Goal: Transaction & Acquisition: Purchase product/service

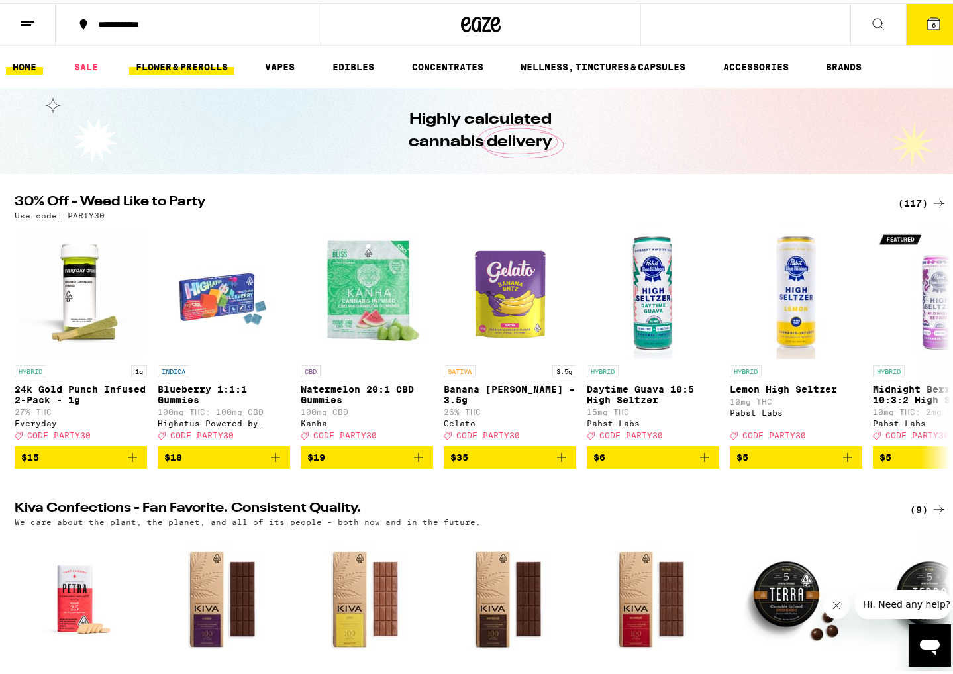
click at [171, 58] on link "FLOWER & PREROLLS" at bounding box center [181, 64] width 105 height 16
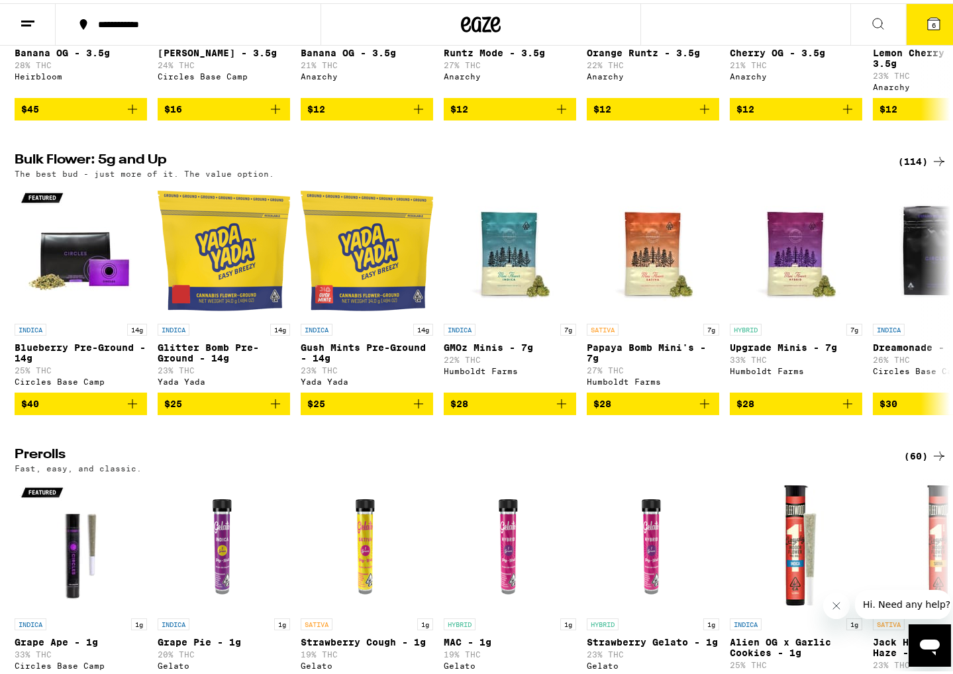
scroll to position [599, 0]
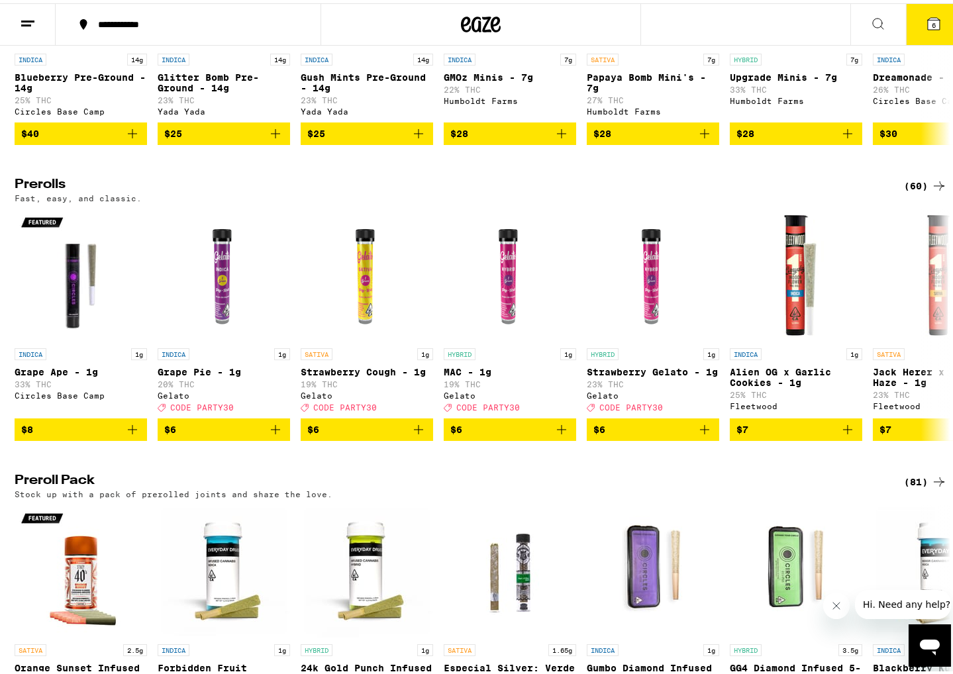
click at [24, 191] on h2 "Prerolls" at bounding box center [449, 183] width 868 height 16
click at [42, 199] on p "Fast, easy, and classic." at bounding box center [78, 195] width 127 height 9
click at [924, 191] on div "(60)" at bounding box center [925, 183] width 43 height 16
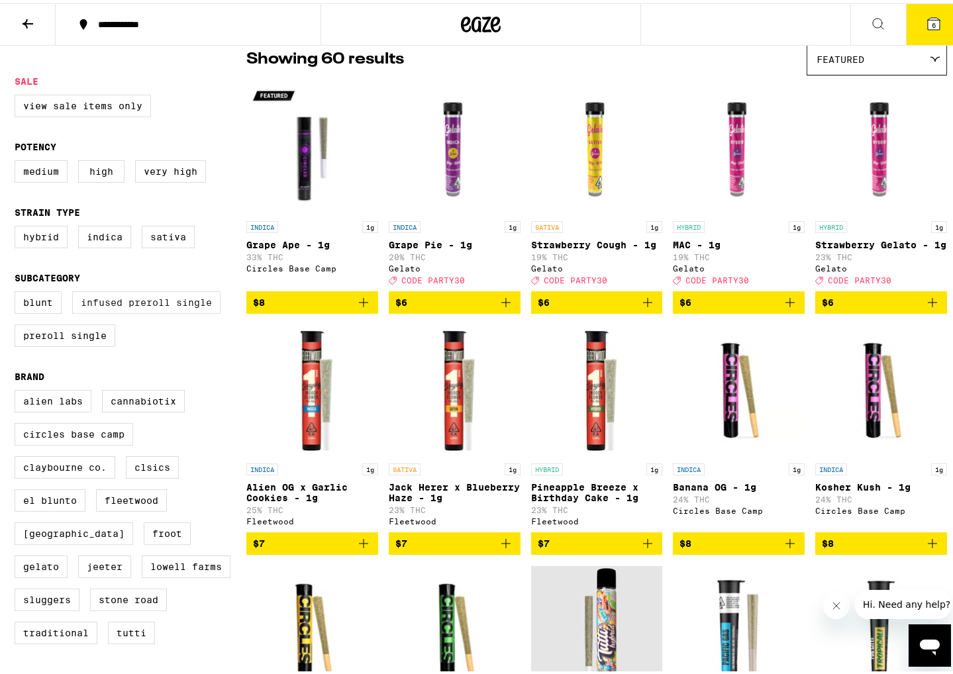
scroll to position [120, 0]
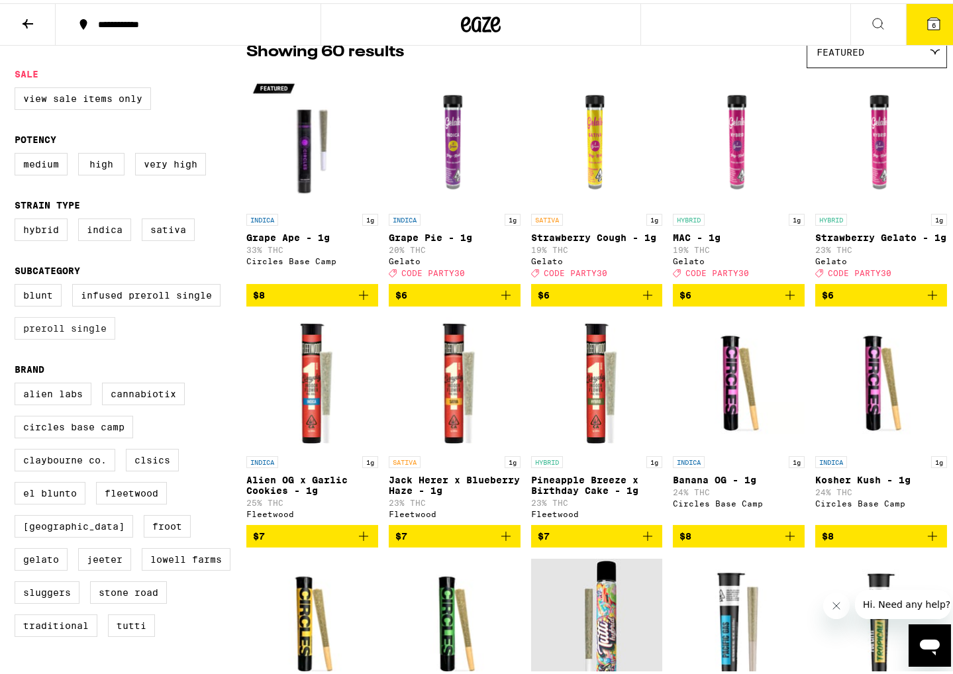
click at [83, 337] on label "Preroll Single" at bounding box center [65, 325] width 101 height 23
click at [18, 284] on input "Preroll Single" at bounding box center [17, 283] width 1 height 1
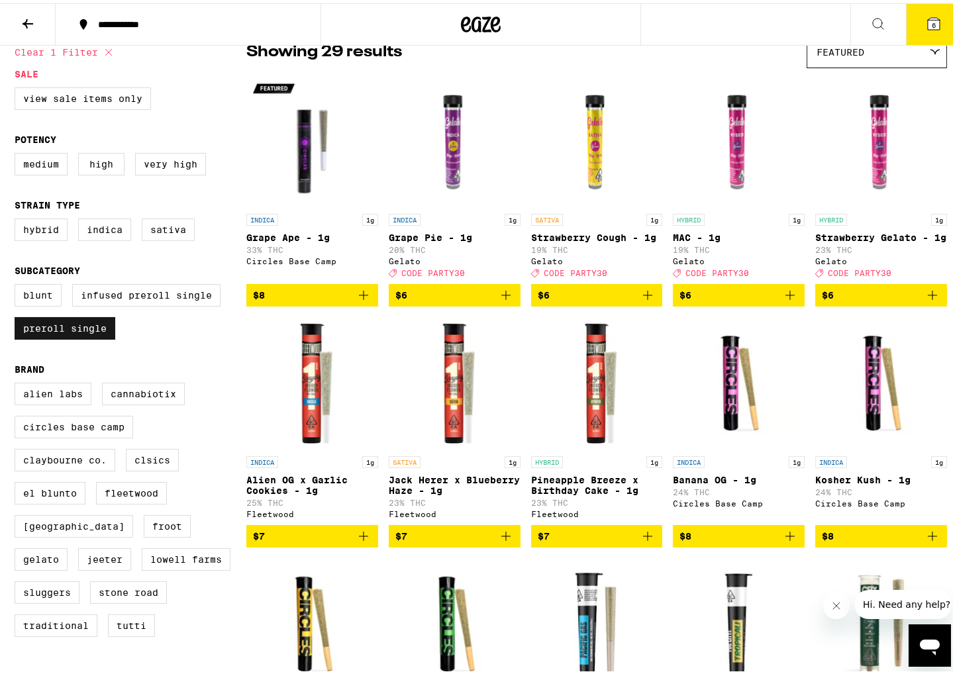
click at [91, 332] on label "Preroll Single" at bounding box center [65, 325] width 101 height 23
click at [18, 284] on input "Preroll Single" at bounding box center [17, 283] width 1 height 1
checkbox input "false"
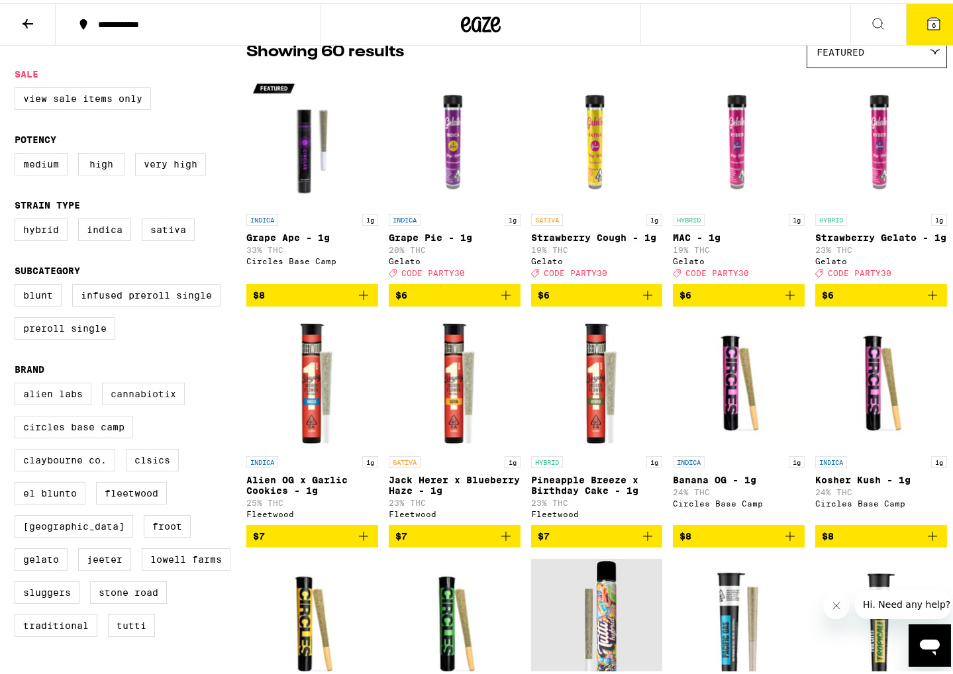
click at [131, 402] on label "Cannabiotix" at bounding box center [143, 391] width 83 height 23
click at [18, 382] on input "Cannabiotix" at bounding box center [17, 382] width 1 height 1
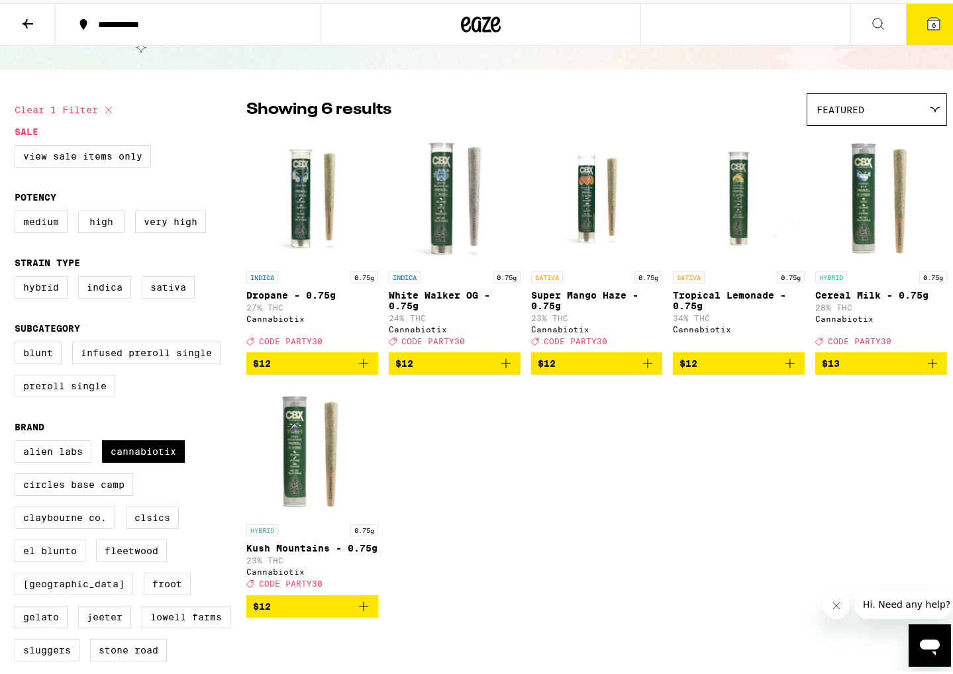
scroll to position [59, 0]
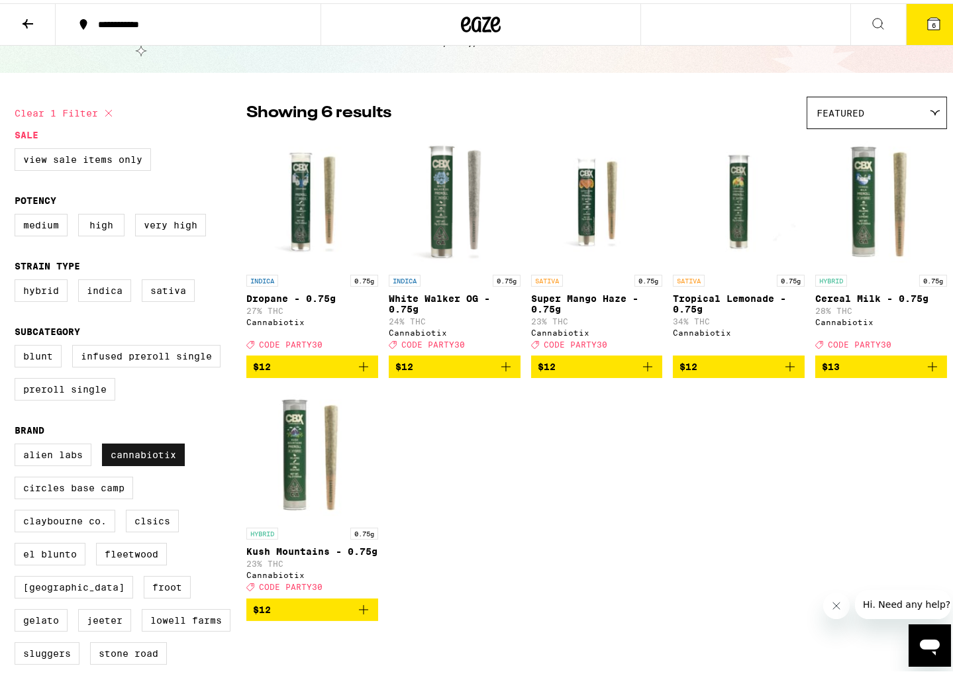
click at [142, 459] on label "Cannabiotix" at bounding box center [143, 452] width 83 height 23
click at [18, 443] on input "Cannabiotix" at bounding box center [17, 443] width 1 height 1
checkbox input "false"
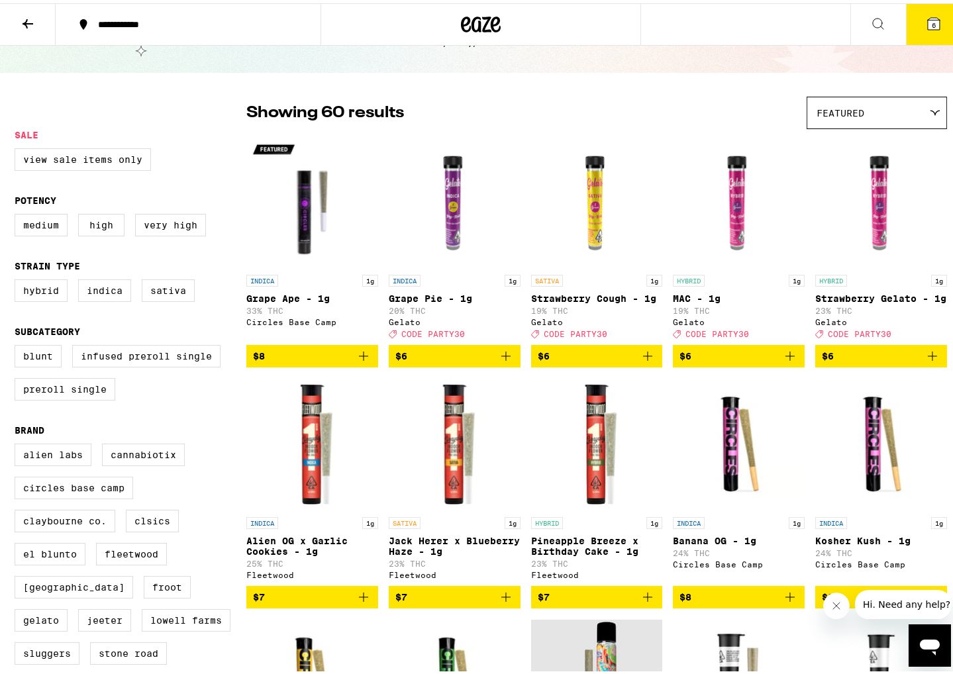
click at [937, 105] on div "Featured" at bounding box center [877, 109] width 139 height 31
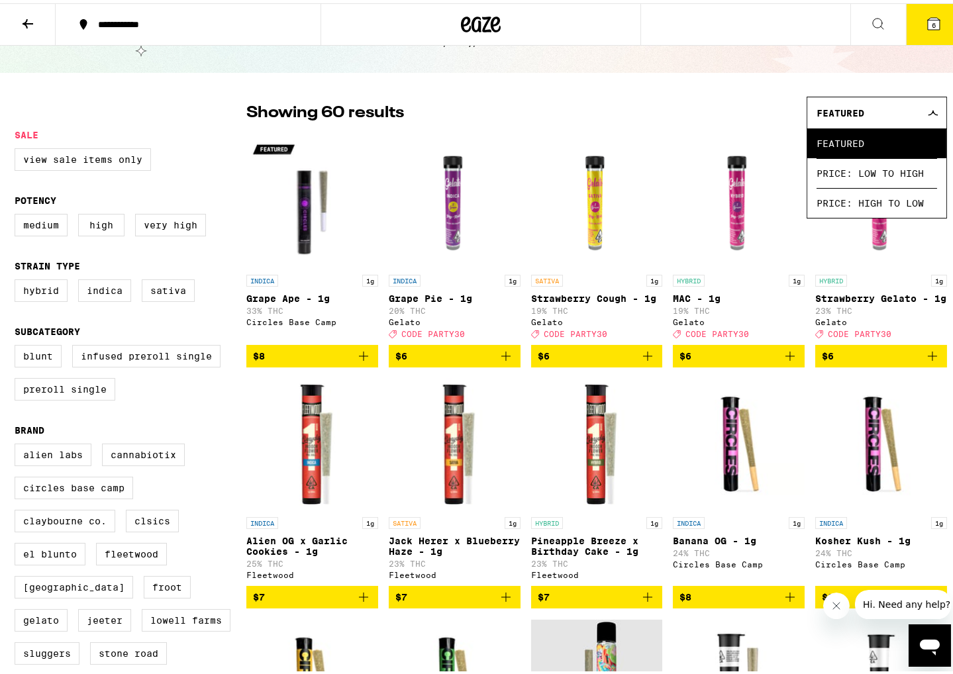
click at [878, 203] on span "Price: High to Low" at bounding box center [877, 200] width 121 height 30
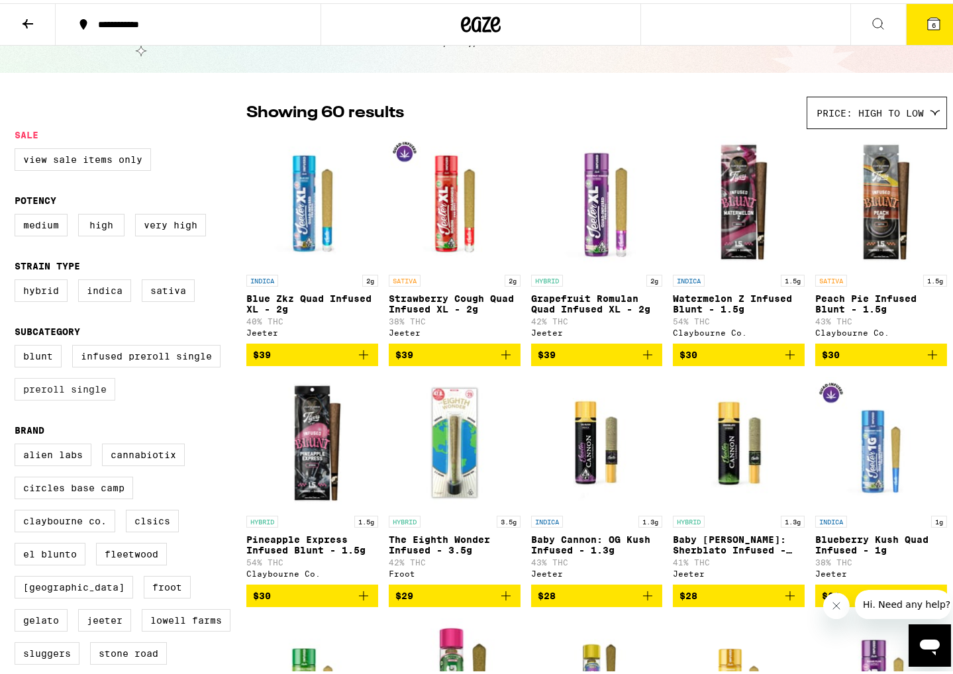
click at [79, 390] on label "Preroll Single" at bounding box center [65, 386] width 101 height 23
click at [72, 398] on label "Preroll Single" at bounding box center [65, 386] width 101 height 23
click at [18, 345] on input "Preroll Single" at bounding box center [17, 344] width 1 height 1
checkbox input "true"
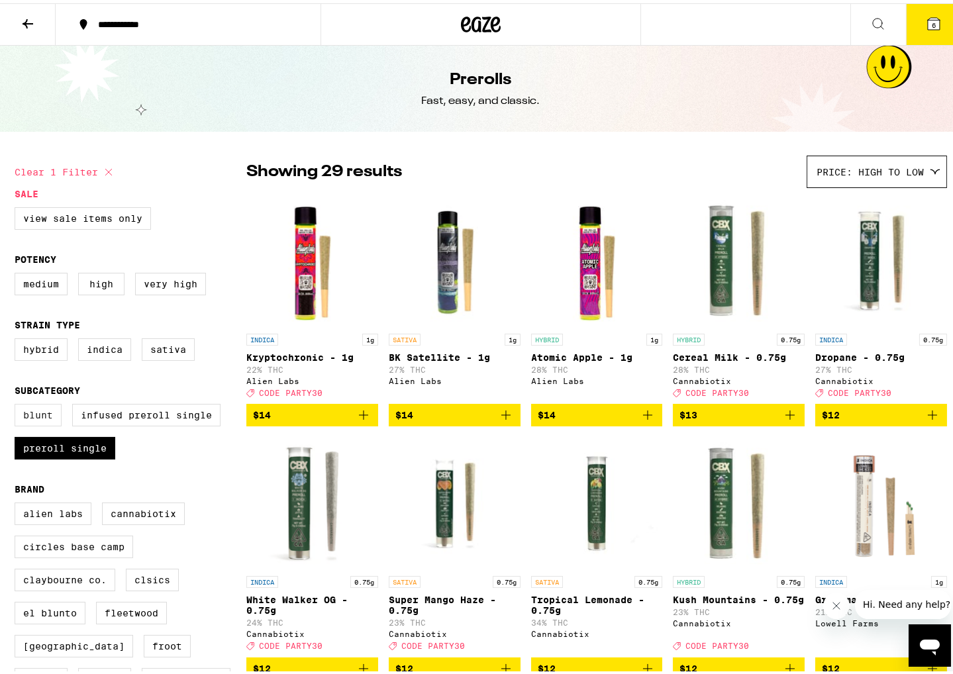
click at [29, 423] on label "Blunt" at bounding box center [38, 412] width 47 height 23
click at [18, 403] on input "Blunt" at bounding box center [17, 403] width 1 height 1
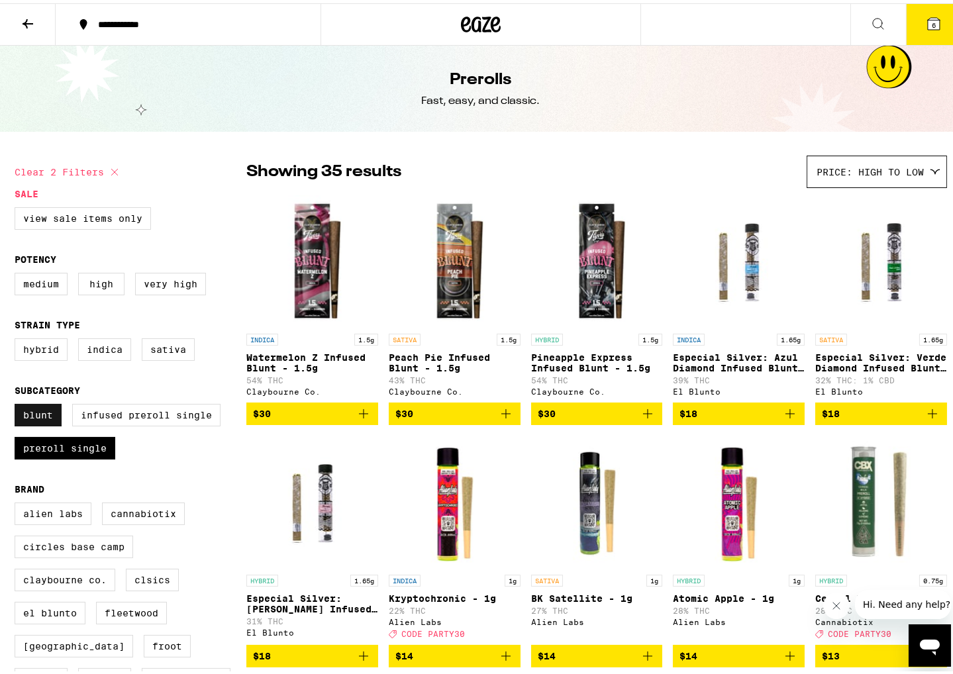
click at [27, 423] on label "Blunt" at bounding box center [38, 412] width 47 height 23
click at [18, 403] on input "Blunt" at bounding box center [17, 403] width 1 height 1
checkbox input "false"
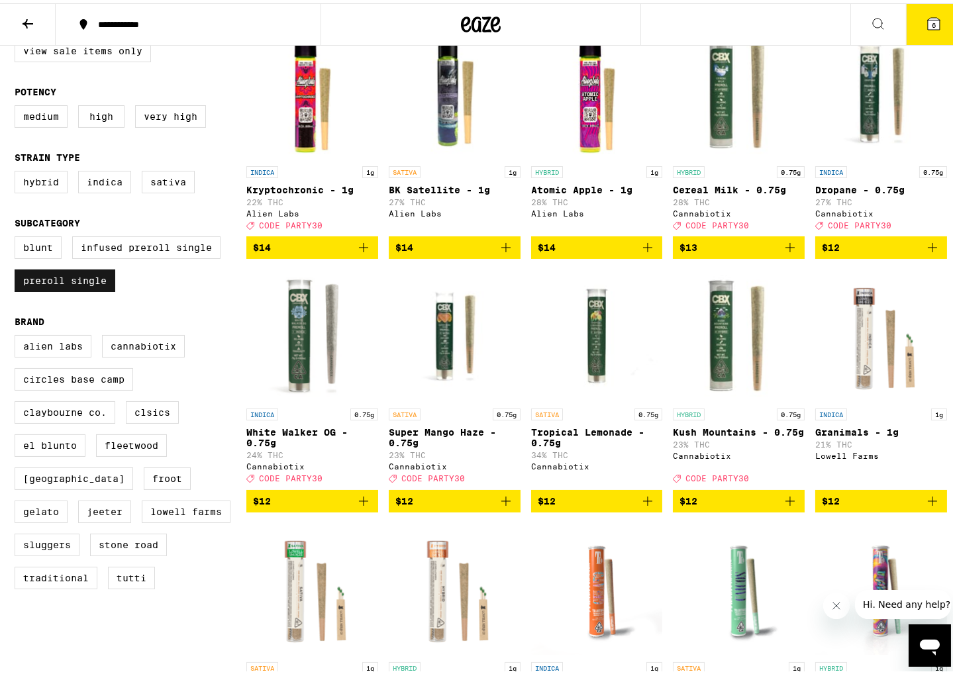
scroll to position [203, 0]
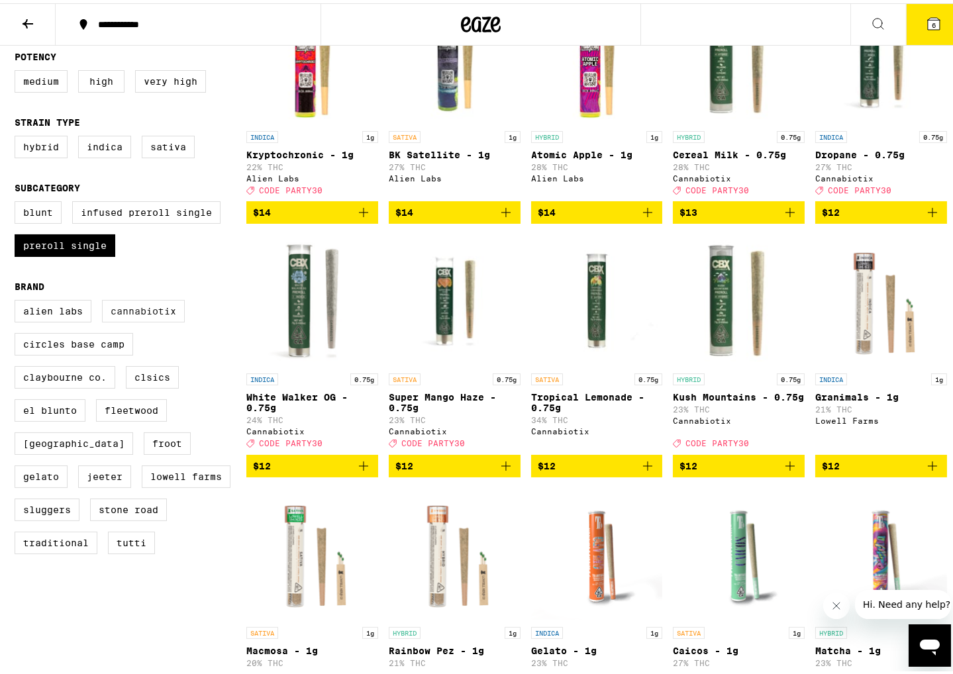
click at [128, 319] on label "Cannabiotix" at bounding box center [143, 308] width 83 height 23
click at [18, 299] on input "Cannabiotix" at bounding box center [17, 299] width 1 height 1
checkbox input "true"
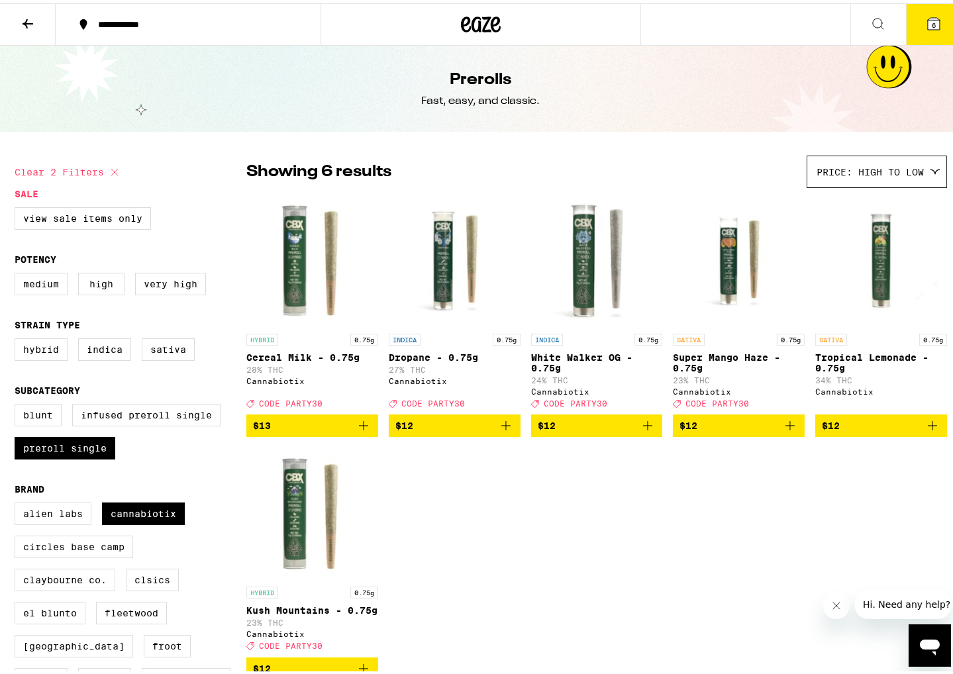
click at [54, 166] on button "Clear 2 filters" at bounding box center [69, 168] width 108 height 33
checkbox input "false"
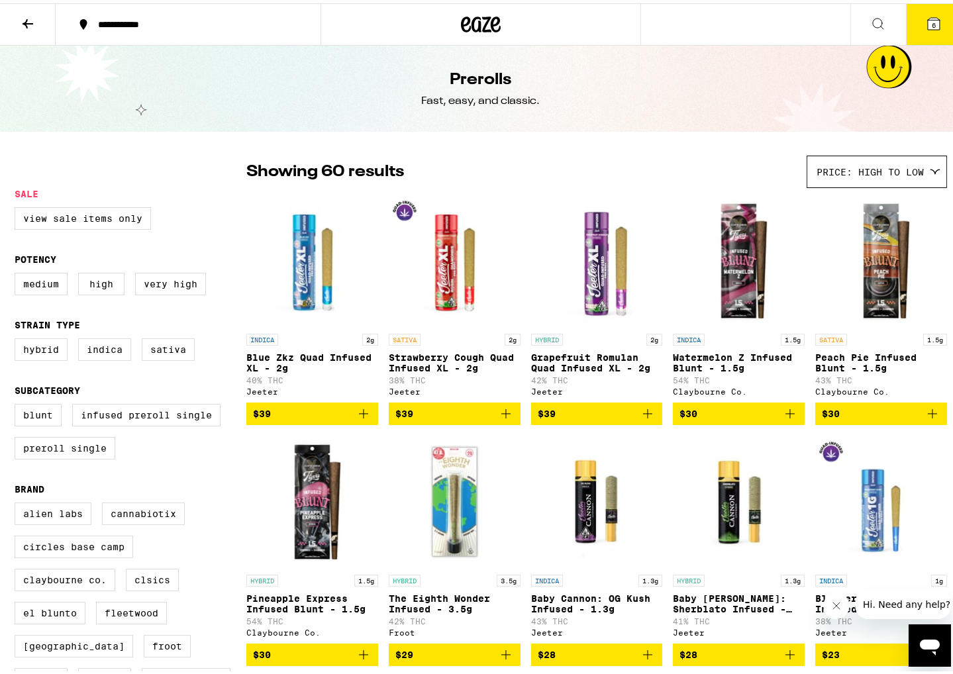
click at [21, 19] on icon at bounding box center [28, 21] width 16 height 16
